Goal: Task Accomplishment & Management: Complete application form

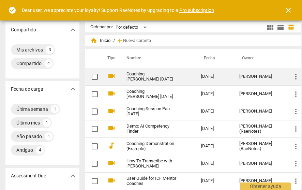
click at [152, 74] on link "Coaching [PERSON_NAME] [DATE]" at bounding box center [152, 77] width 50 height 10
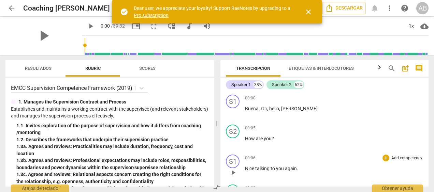
click at [302, 156] on div "00:06 + Add competency keyboard_arrow_right" at bounding box center [334, 158] width 178 height 7
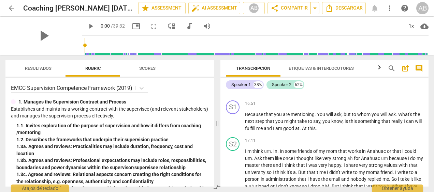
scroll to position [1480, 0]
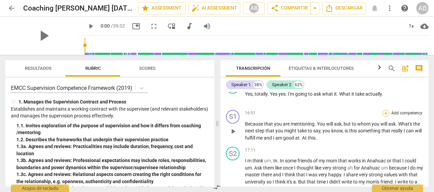
click at [302, 117] on div "+" at bounding box center [385, 113] width 7 height 7
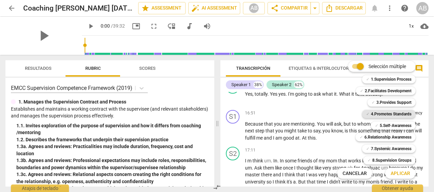
click at [302, 113] on b "4.Promotes Standards" at bounding box center [391, 114] width 41 height 8
click at [302, 171] on span "Aplicar" at bounding box center [400, 174] width 19 height 7
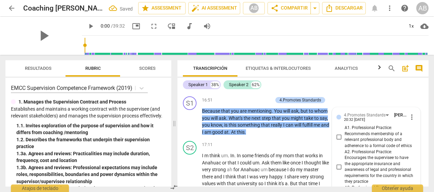
scroll to position [2147, 0]
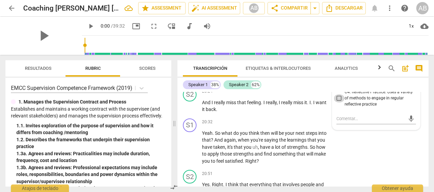
click at [302, 103] on input "C4. Reflective Practice: Uses a variety of methods to engage in regular reflect…" at bounding box center [339, 98] width 11 height 8
checkbox input "true"
click at [302, 122] on textarea at bounding box center [370, 119] width 69 height 6
type textarea "r"
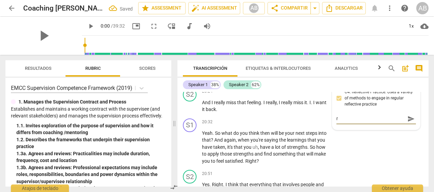
type textarea "rE"
type textarea "rEI"
type textarea "[PERSON_NAME]"
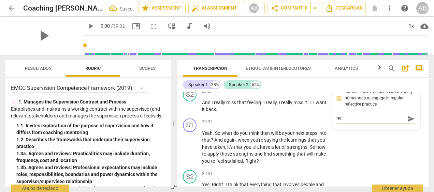
type textarea "[PERSON_NAME]"
type textarea "rEI"
type textarea "rE"
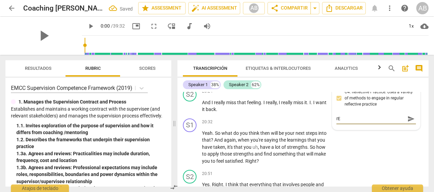
type textarea "r"
type textarea "R"
type textarea "Re"
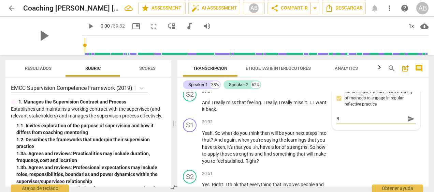
type textarea "Re"
type textarea "Rei"
type textarea "[PERSON_NAME]"
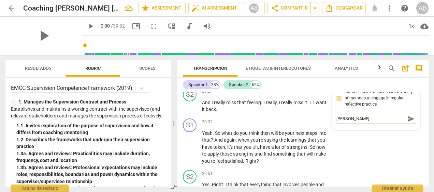
type textarea "Rei"
type textarea "Rein"
type textarea "Reino"
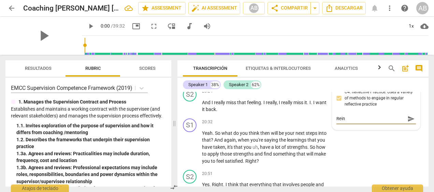
type textarea "Reino"
type textarea "Rein"
type textarea "Reinf"
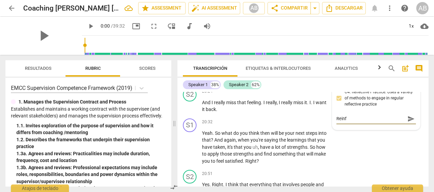
type textarea "Reinfo"
type textarea "Reinfor"
type textarea "Reinforc"
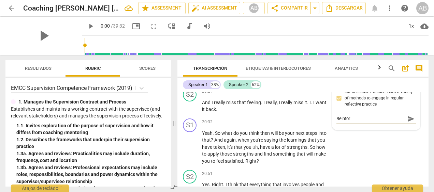
type textarea "Reinforc"
type textarea "Reinforci"
type textarea "Reinforcin"
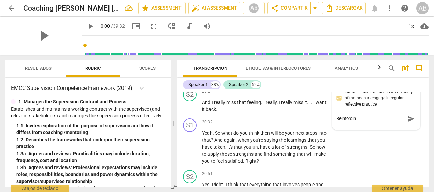
type textarea "Reinforcing"
type textarea "Reinforcing n"
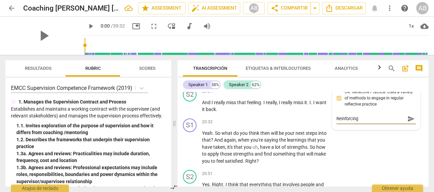
type textarea "Reinforcing n"
type textarea "Reinforcing ne"
type textarea "Reinforcing nex"
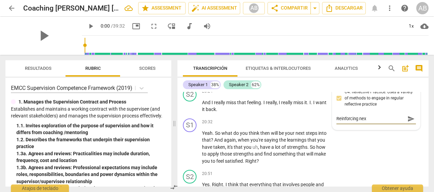
type textarea "Reinforcing next"
type textarea "Reinforcing next s"
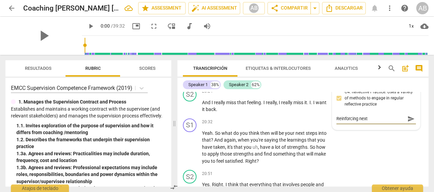
type textarea "Reinforcing next s"
type textarea "Reinforcing next st"
type textarea "Reinforcing next ste"
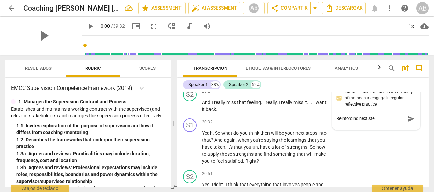
type textarea "Reinforcing next step"
type textarea "Reinforcing next steps"
click at [302, 123] on span "send" at bounding box center [411, 119] width 8 height 8
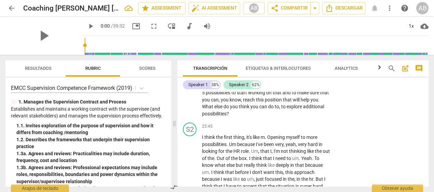
scroll to position [2617, 0]
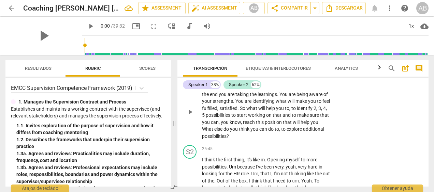
click at [302, 80] on p "Add competency" at bounding box center [309, 77] width 32 height 6
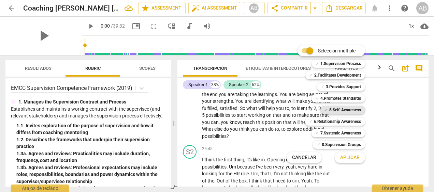
click at [302, 109] on b "5.Self-Awareness" at bounding box center [345, 110] width 32 height 8
click at [302, 160] on span "Aplicar" at bounding box center [349, 158] width 19 height 7
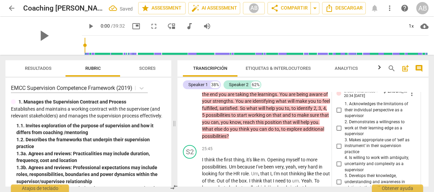
scroll to position [2708, 0]
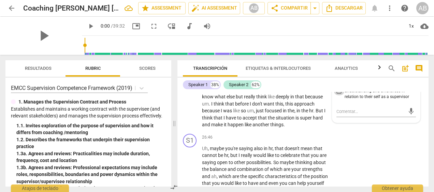
click at [302, 96] on input "5. Develops their knowledge, understanding and awareness in relation to their s…" at bounding box center [339, 91] width 11 height 8
checkbox input "true"
click at [302, 115] on textarea at bounding box center [370, 111] width 69 height 6
type textarea "R"
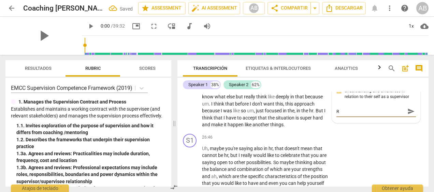
type textarea "Re"
type textarea "Ref"
type textarea "Refl"
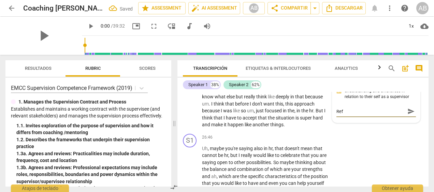
type textarea "Refl"
type textarea "Refle"
type textarea "Reflec"
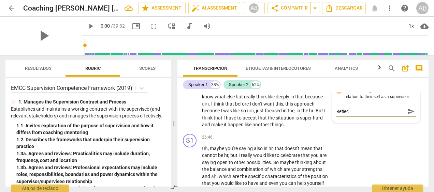
type textarea "Reflect"
type textarea "Reflecti"
type textarea "Reflectio"
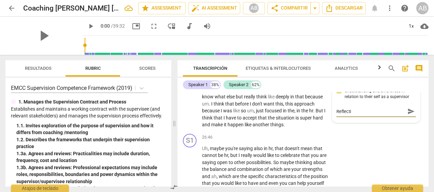
type textarea "Reflectio"
type textarea "Reflection"
click at [302, 116] on span "send" at bounding box center [411, 112] width 8 height 8
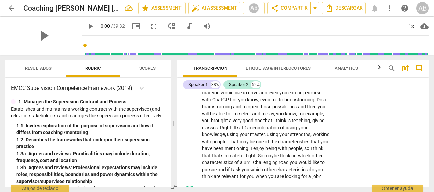
scroll to position [2776, 0]
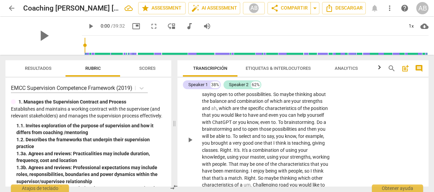
click at [302, 73] on p "Add competency" at bounding box center [309, 70] width 32 height 6
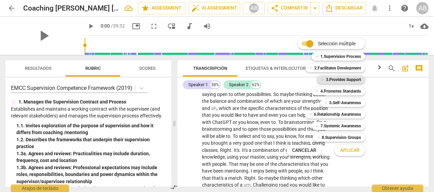
click at [302, 79] on b "3.Provides Support" at bounding box center [343, 80] width 35 height 8
click at [302, 149] on span "Aplicar" at bounding box center [349, 150] width 19 height 7
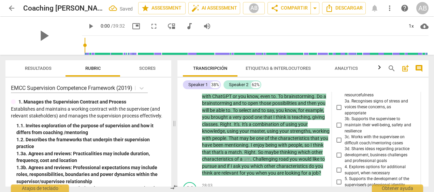
scroll to position [2890, 0]
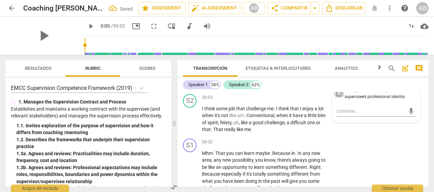
click at [302, 98] on input "5. Supports the development of the supervisee’s professional identity" at bounding box center [339, 94] width 11 height 8
checkbox input "true"
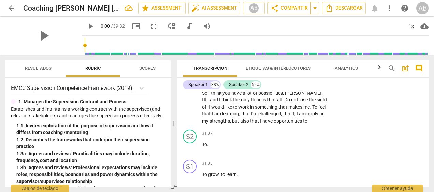
scroll to position [3311, 0]
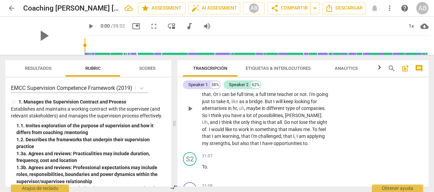
click at [302, 66] on p "Add competency" at bounding box center [309, 63] width 32 height 6
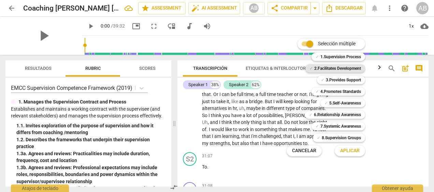
click at [302, 68] on b "2.Facilitates Development" at bounding box center [337, 68] width 47 height 8
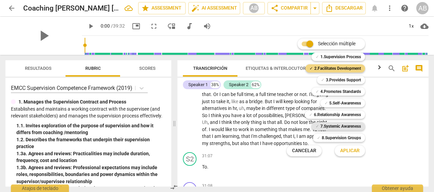
click at [302, 126] on b "7.Systemic Awareness" at bounding box center [340, 126] width 41 height 8
click at [302, 151] on span "Aplicar" at bounding box center [349, 151] width 19 height 7
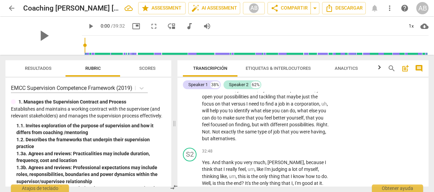
scroll to position [3647, 0]
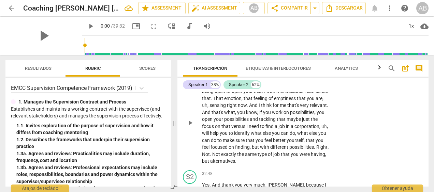
click at [300, 77] on p "Add competency" at bounding box center [309, 74] width 32 height 6
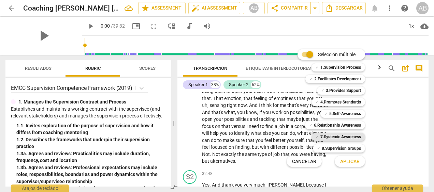
click at [302, 136] on b "7.Systemic Awareness" at bounding box center [340, 137] width 41 height 8
click at [302, 162] on span "Aplicar" at bounding box center [349, 162] width 19 height 7
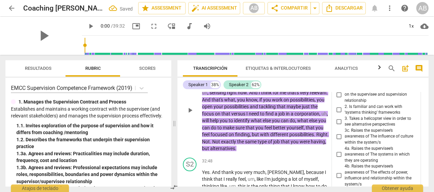
scroll to position [3790, 0]
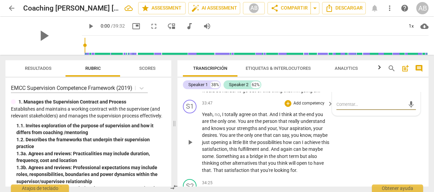
type textarea "P"
type textarea "Po"
type textarea "Pos"
type textarea "Poss"
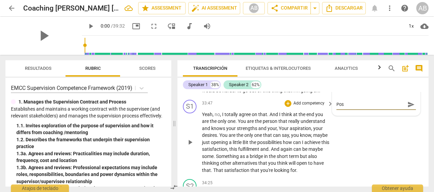
type textarea "Poss"
type textarea "Possi"
type textarea "Possib"
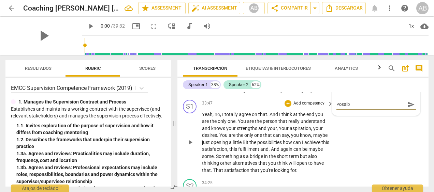
type textarea "Possibi"
type textarea "Possibil"
type textarea "Possibili"
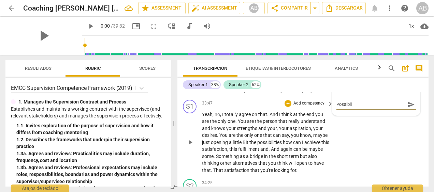
type textarea "Possibili"
type textarea "Possibilit"
type textarea "Possibiliti"
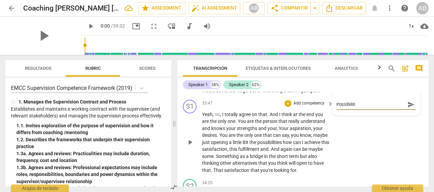
type textarea "Possibilitie"
type textarea "Possibilities"
click at [302, 108] on span "send" at bounding box center [411, 105] width 8 height 8
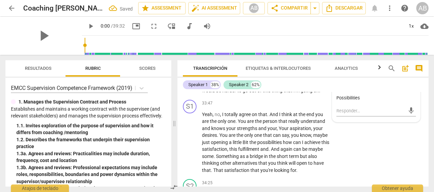
drag, startPoint x: 428, startPoint y: 170, endPoint x: 428, endPoint y: 173, distance: 3.8
click at [302, 173] on div "Transcripción Etiquetas & Interlocutores Analytics search post_add comment Spea…" at bounding box center [304, 123] width 259 height 137
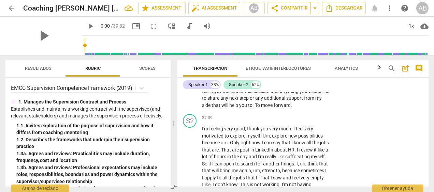
scroll to position [4148, 0]
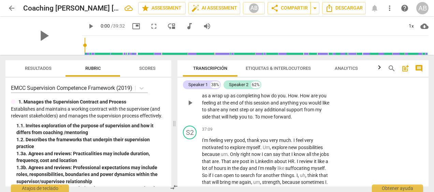
click at [302, 81] on p "Add competency" at bounding box center [309, 78] width 32 height 6
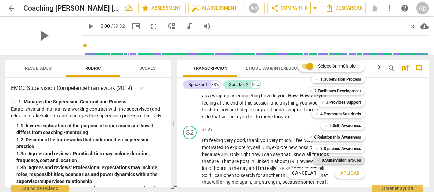
click at [302, 160] on b "8.Supervision Groups" at bounding box center [341, 161] width 39 height 8
click at [302, 149] on b "7.Systemic Awareness" at bounding box center [340, 149] width 41 height 8
click at [302, 174] on span "Aplicar" at bounding box center [349, 173] width 19 height 7
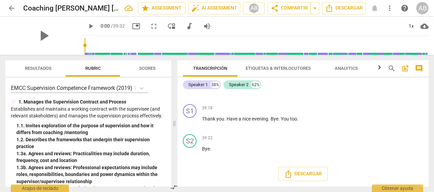
scroll to position [4497, 0]
click at [300, 172] on span "Descargar" at bounding box center [303, 174] width 38 height 8
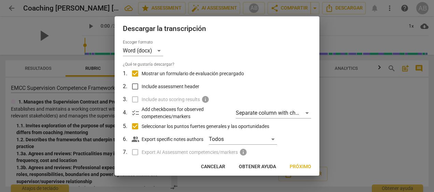
click at [300, 167] on span "Próximo" at bounding box center [300, 167] width 21 height 7
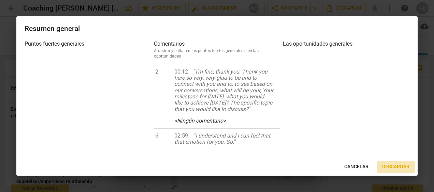
click at [302, 163] on button "Descargar" at bounding box center [396, 167] width 38 height 12
